Goal: Browse casually: Explore the website without a specific task or goal

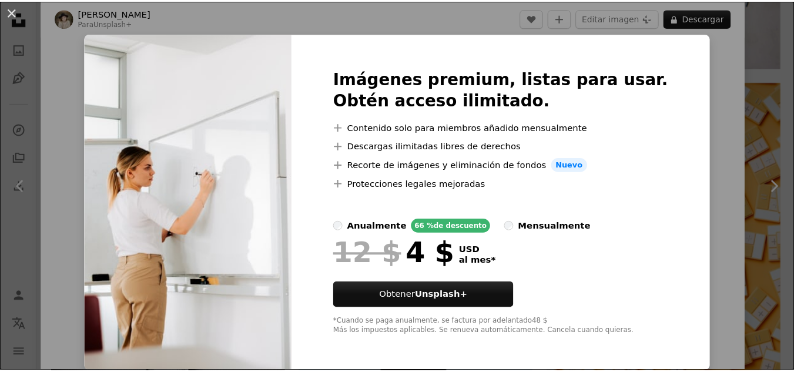
scroll to position [5, 0]
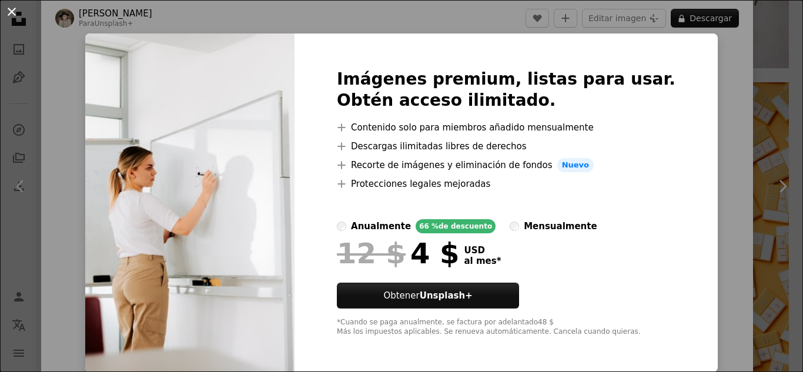
click at [15, 11] on button "An X shape" at bounding box center [12, 12] width 14 height 14
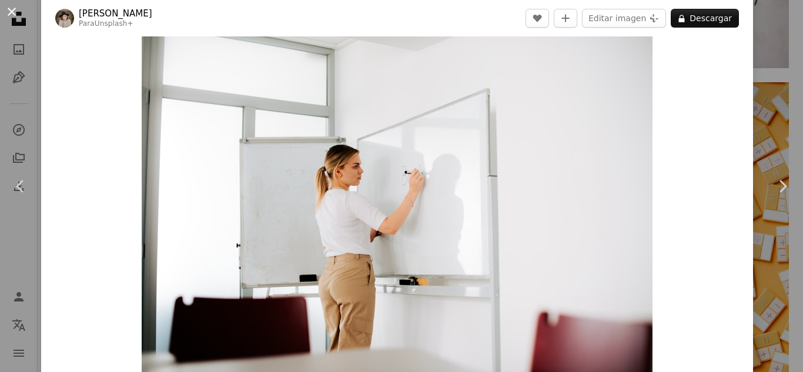
click at [13, 9] on button "An X shape" at bounding box center [12, 12] width 14 height 14
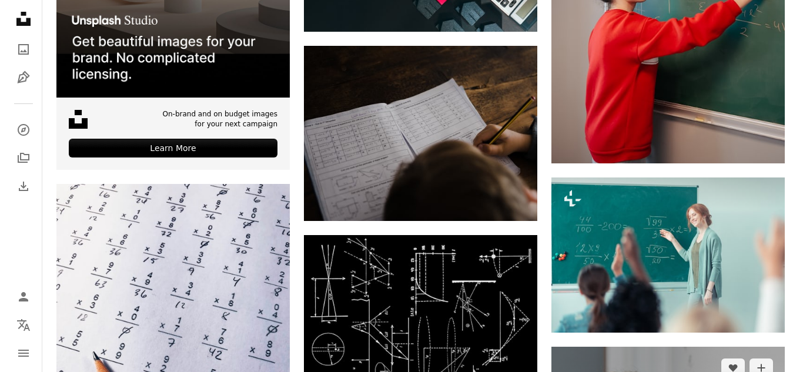
scroll to position [2293, 0]
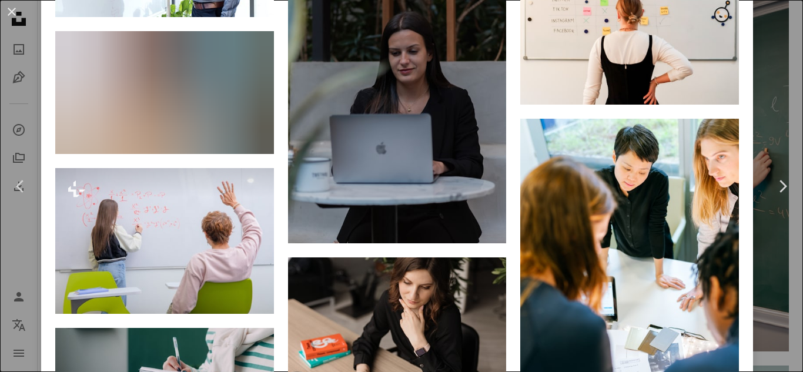
scroll to position [5993, 0]
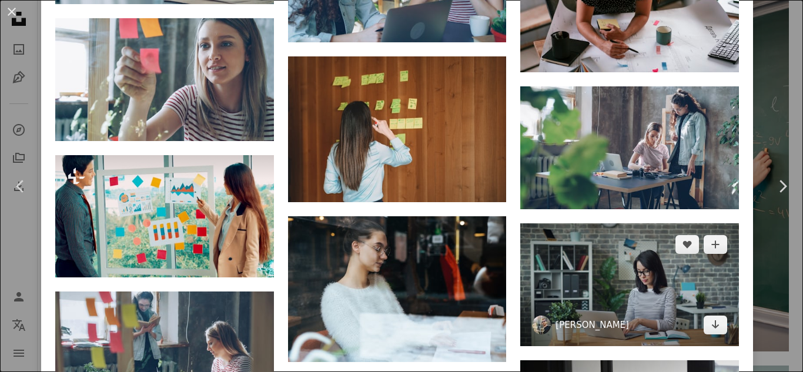
scroll to position [2291, 0]
